Goal: Transaction & Acquisition: Book appointment/travel/reservation

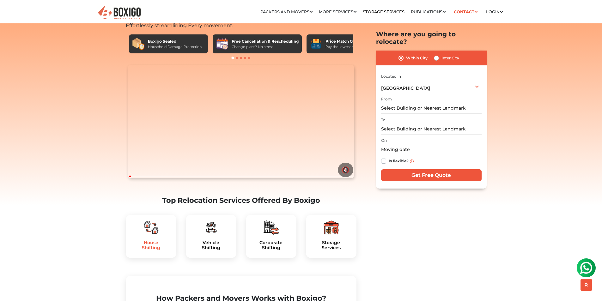
click at [145, 251] on h5 "House Shifting" at bounding box center [151, 245] width 40 height 11
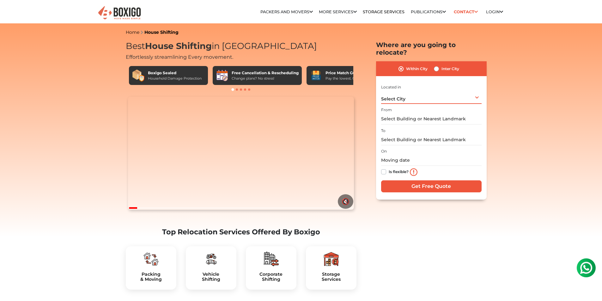
click at [437, 95] on div "Select City Select City [GEOGRAPHIC_DATA] [GEOGRAPHIC_DATA] [GEOGRAPHIC_DATA] […" at bounding box center [431, 97] width 100 height 13
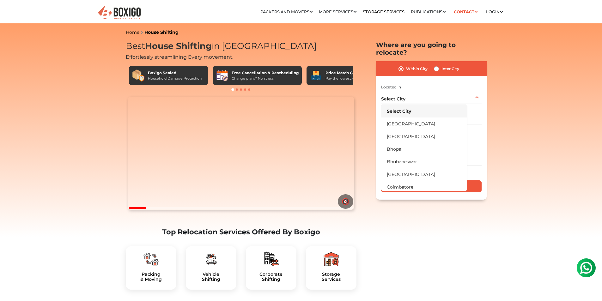
click at [441, 65] on label "Inter City" at bounding box center [450, 69] width 18 height 8
click at [435, 65] on input "Inter City" at bounding box center [436, 68] width 5 height 6
radio input "true"
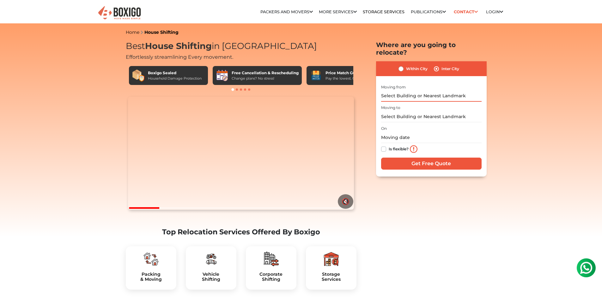
click at [426, 91] on input "text" at bounding box center [431, 96] width 100 height 11
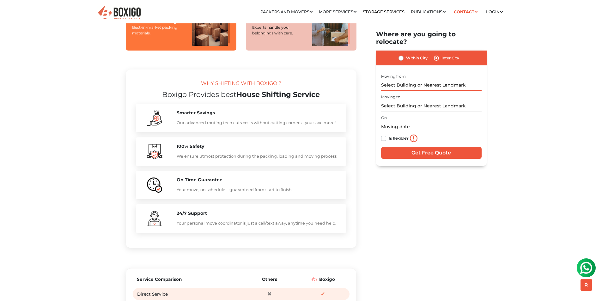
scroll to position [537, 0]
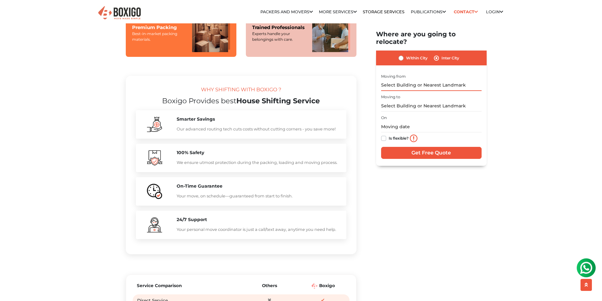
click at [398, 80] on input "text" at bounding box center [431, 85] width 100 height 11
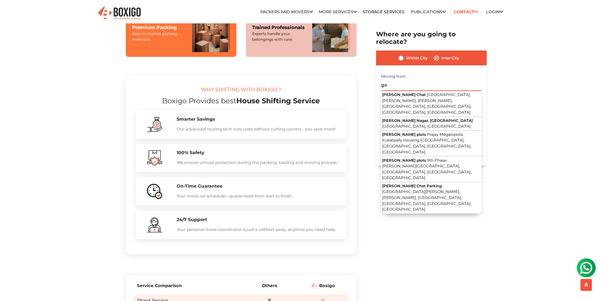
type input "g"
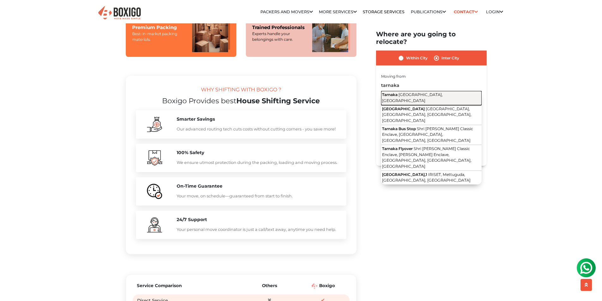
click at [403, 93] on span "[GEOGRAPHIC_DATA], [GEOGRAPHIC_DATA]" at bounding box center [412, 98] width 61 height 11
type input "[GEOGRAPHIC_DATA], [GEOGRAPHIC_DATA], [GEOGRAPHIC_DATA]"
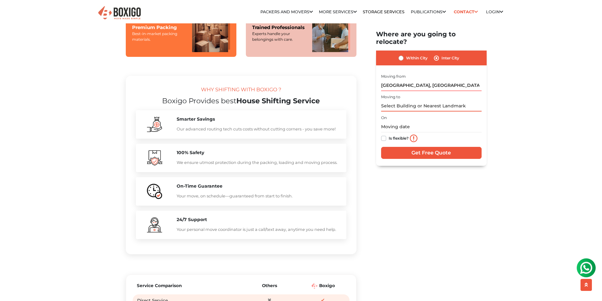
click at [404, 101] on input "text" at bounding box center [431, 106] width 100 height 11
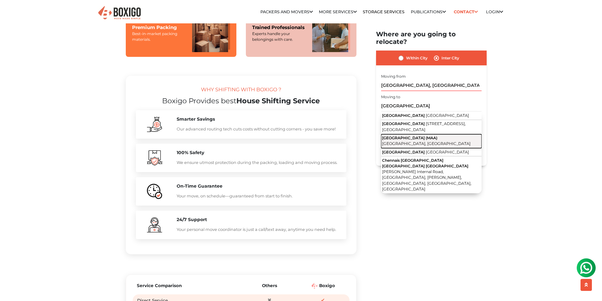
click at [432, 144] on span "[GEOGRAPHIC_DATA], [GEOGRAPHIC_DATA]" at bounding box center [426, 143] width 88 height 5
type input "[GEOGRAPHIC_DATA] (MAA), [GEOGRAPHIC_DATA], [GEOGRAPHIC_DATA]"
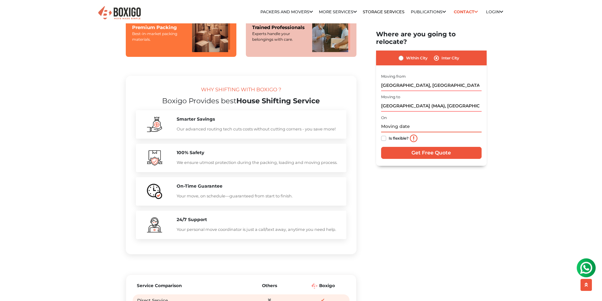
click at [409, 121] on input "text" at bounding box center [431, 126] width 100 height 11
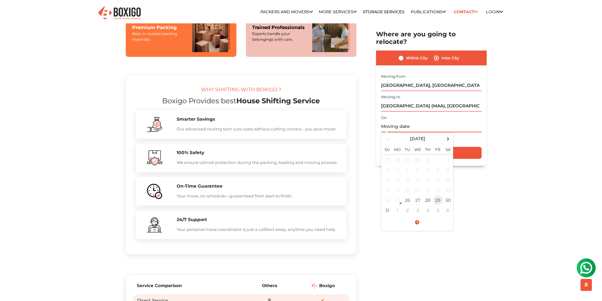
click at [438, 195] on td "29" at bounding box center [438, 200] width 10 height 10
type input "[DATE] 12:00 AM"
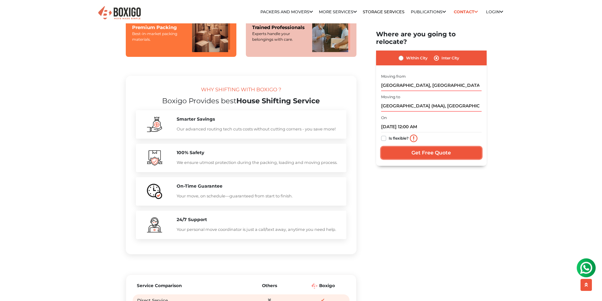
click at [438, 147] on input "Get Free Quote" at bounding box center [431, 153] width 100 height 12
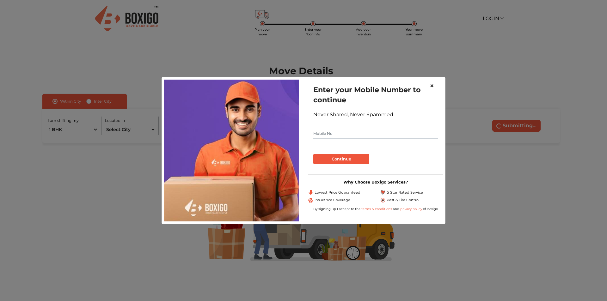
click at [431, 87] on span "×" at bounding box center [431, 85] width 4 height 9
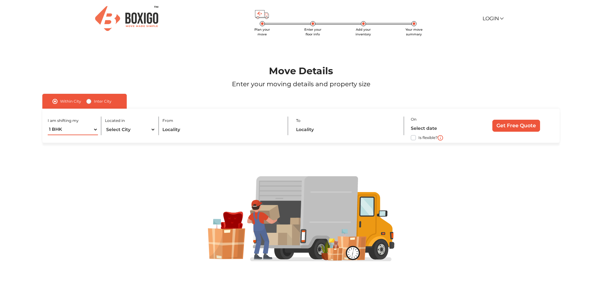
click at [87, 128] on select "1 BHK 2 BHK 3 BHK 3 + BHK FEW ITEMS" at bounding box center [73, 129] width 51 height 11
click at [127, 132] on select "Select City Bangalore Bengaluru Bhopal Bhubaneswar Chennai Coimbatore Cuttack D…" at bounding box center [130, 129] width 51 height 11
select select "[GEOGRAPHIC_DATA]"
click at [105, 124] on select "Select City Bangalore Bengaluru Bhopal Bhubaneswar Chennai Coimbatore Cuttack D…" at bounding box center [130, 129] width 51 height 11
click at [94, 100] on label "Inter City" at bounding box center [103, 102] width 18 height 8
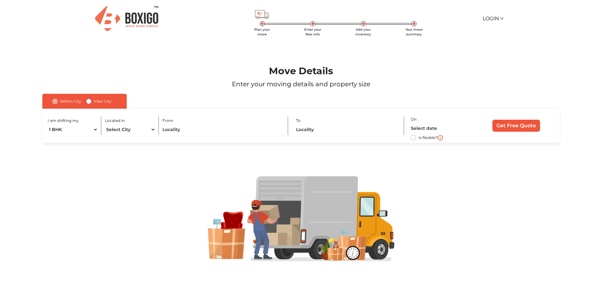
click at [90, 100] on input "Inter City" at bounding box center [88, 101] width 5 height 6
radio input "true"
click at [135, 126] on input "text" at bounding box center [184, 129] width 128 height 11
type input "hy"
click at [106, 128] on select "1 BHK 2 BHK 3 BHK 3 + BHK FEW ITEMS" at bounding box center [80, 129] width 64 height 11
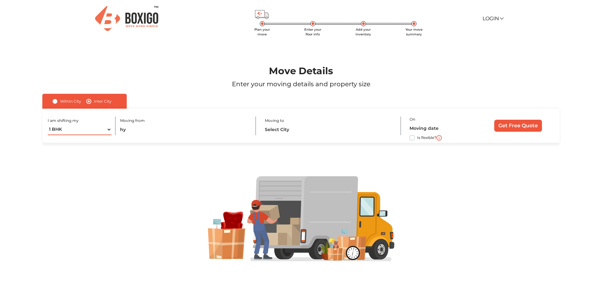
select select "2 BHK"
click at [48, 124] on select "1 BHK 2 BHK 3 BHK 3 + BHK FEW ITEMS" at bounding box center [80, 129] width 64 height 11
click at [134, 130] on input "hy" at bounding box center [184, 129] width 128 height 11
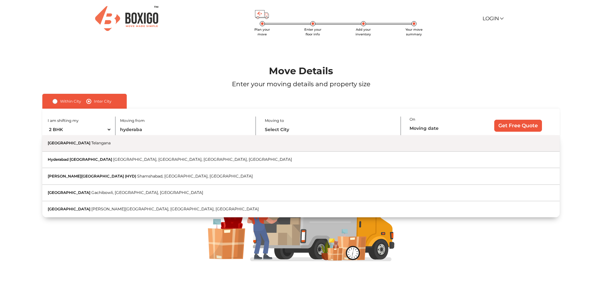
click at [99, 147] on button "Hyderabad Telangana" at bounding box center [300, 143] width 517 height 16
type input "Hyderabad, Telangana"
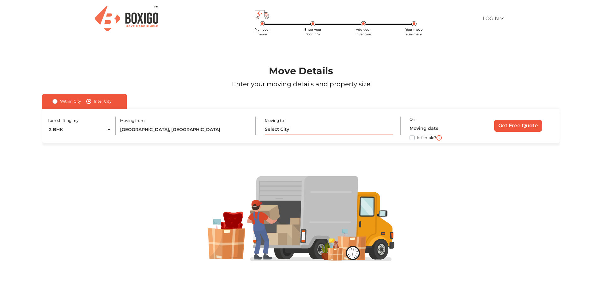
click at [272, 131] on input "text" at bounding box center [329, 129] width 128 height 11
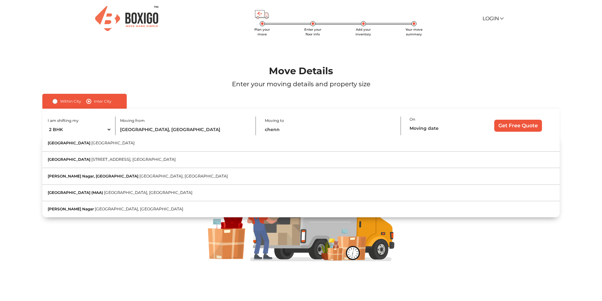
click at [172, 149] on button "Chennai Tamil Nadu" at bounding box center [300, 143] width 517 height 16
type input "Chennai, Tamil Nadu"
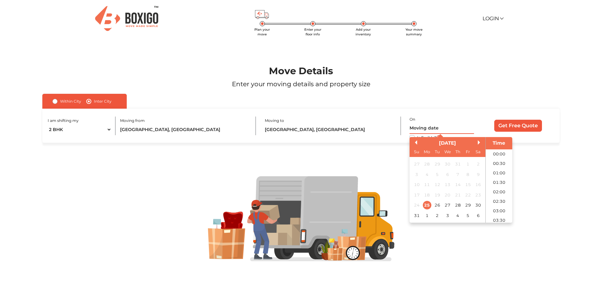
click at [424, 128] on input "text" at bounding box center [441, 128] width 64 height 11
click at [469, 205] on div "29" at bounding box center [468, 205] width 9 height 9
click at [496, 180] on li "06:00" at bounding box center [499, 176] width 27 height 9
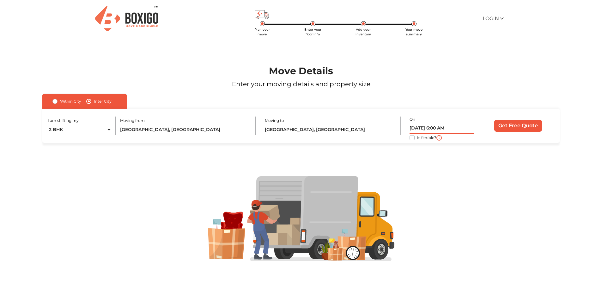
click at [453, 126] on input "29/08/2025 6:00 AM" at bounding box center [441, 128] width 64 height 11
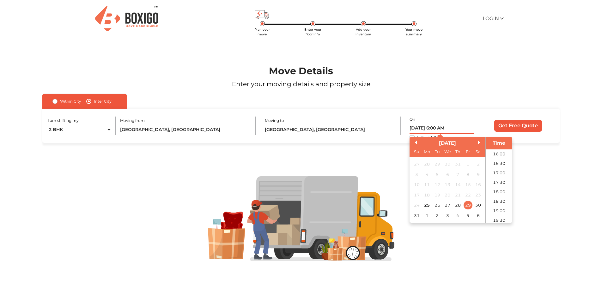
scroll to position [335, 0]
click at [493, 199] on li "20:00" at bounding box center [499, 198] width 27 height 9
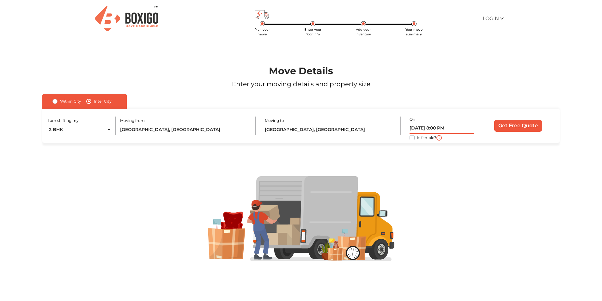
click at [453, 131] on input "29/08/2025 8:00 PM" at bounding box center [441, 128] width 64 height 11
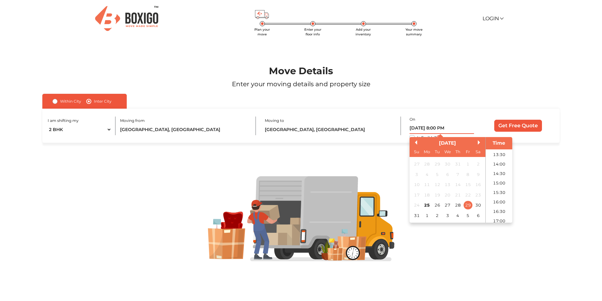
scroll to position [66, 0]
click at [498, 175] on li "04:30" at bounding box center [499, 173] width 27 height 9
type input "29/08/2025 4:30 AM"
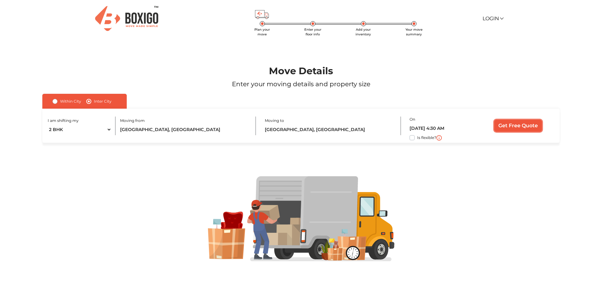
click at [500, 124] on input "Get Free Quote" at bounding box center [518, 126] width 48 height 12
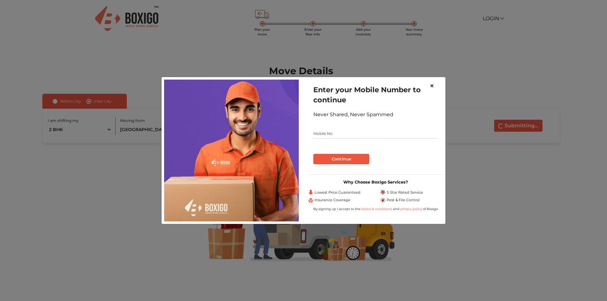
click at [429, 82] on span "×" at bounding box center [431, 85] width 4 height 9
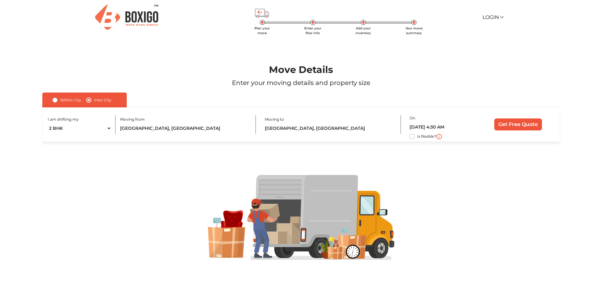
scroll to position [2, 0]
